Goal: Go to known website: Go to known website

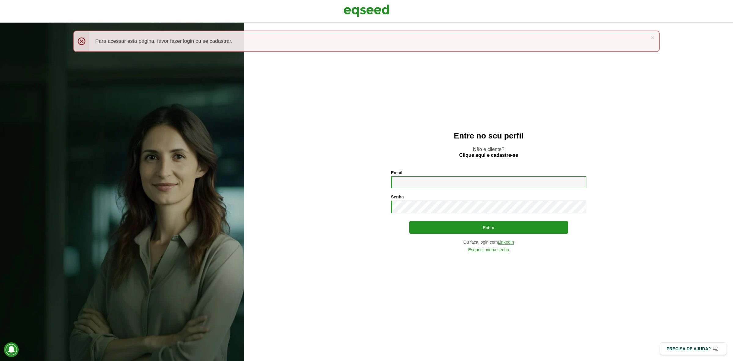
type input "**********"
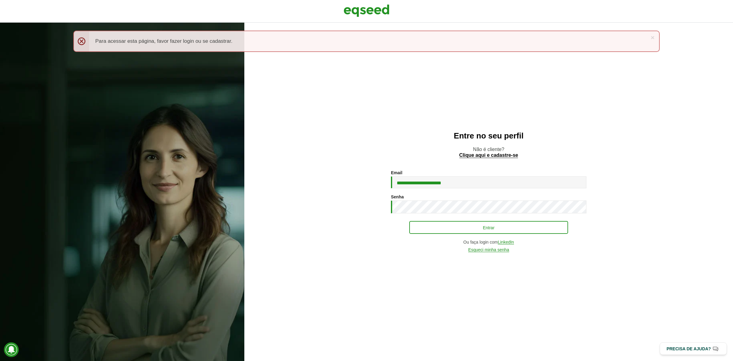
click at [453, 234] on div "**********" at bounding box center [489, 211] width 196 height 82
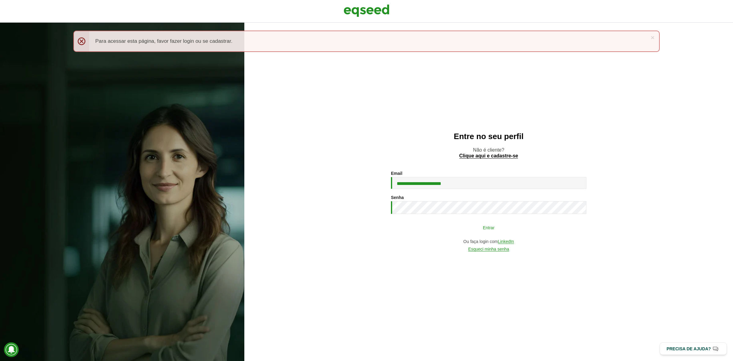
click at [453, 231] on button "Entrar" at bounding box center [488, 228] width 159 height 12
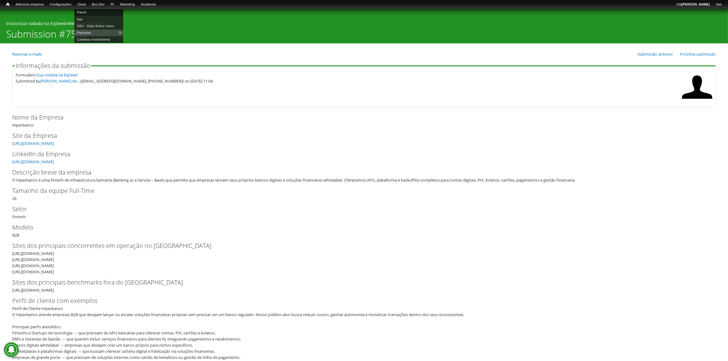
click at [87, 11] on link "Painel" at bounding box center [98, 12] width 49 height 7
